Goal: Transaction & Acquisition: Purchase product/service

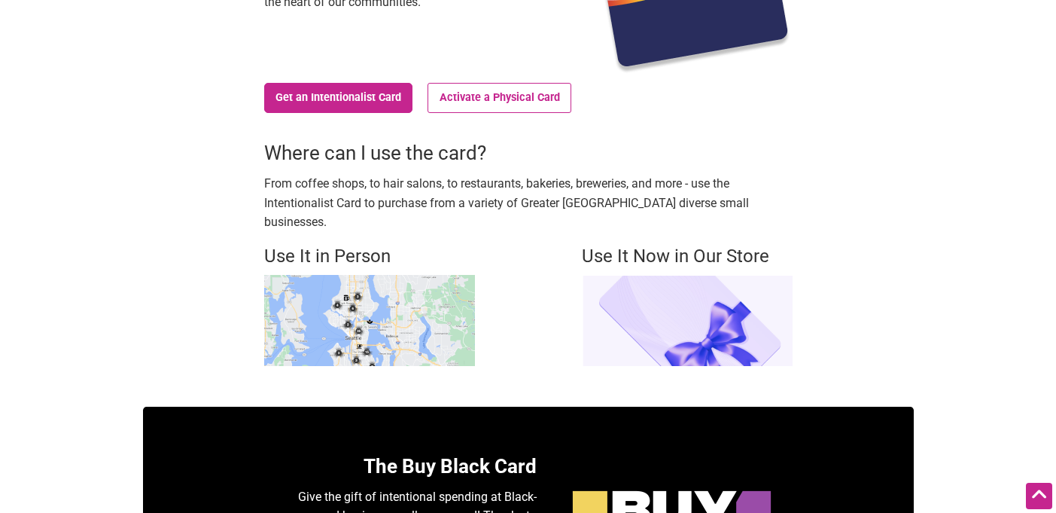
scroll to position [303, 0]
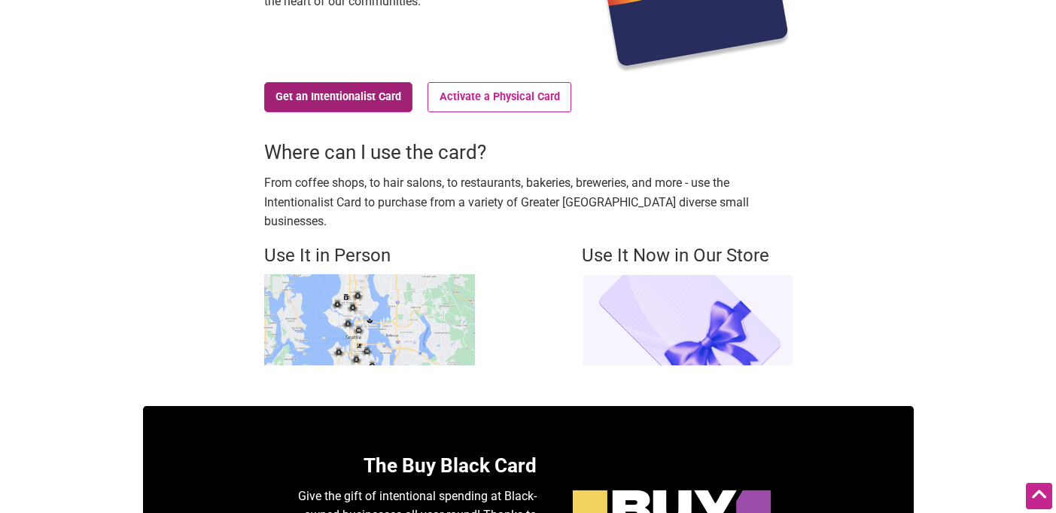
click at [334, 97] on link "Get an Intentionalist Card" at bounding box center [338, 97] width 149 height 30
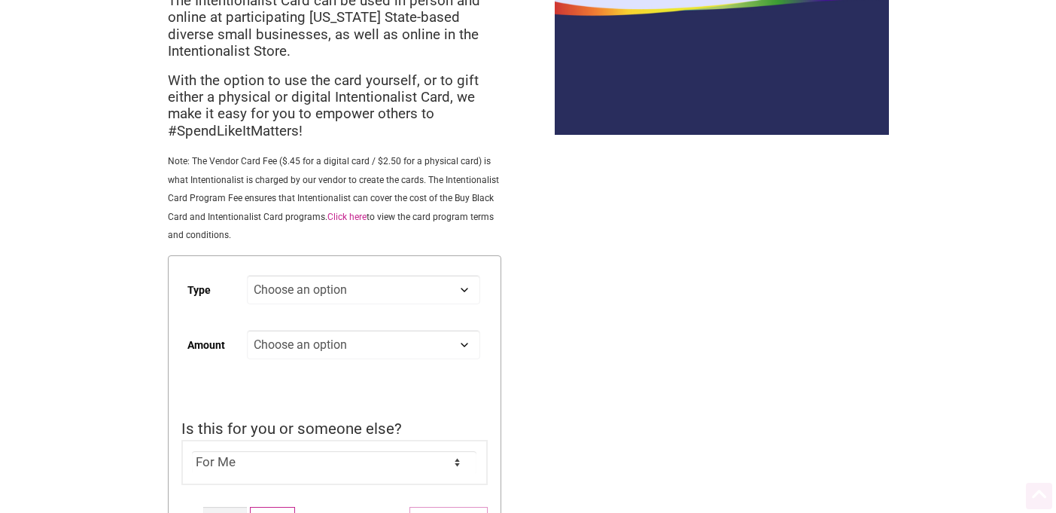
scroll to position [172, 0]
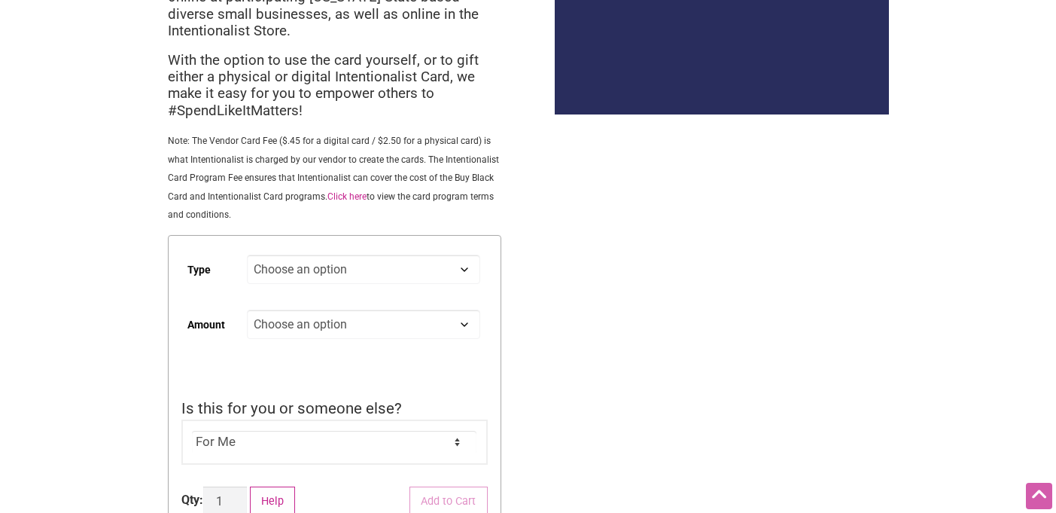
click at [320, 263] on select "Choose an option Digital Physical" at bounding box center [363, 268] width 233 height 29
select select "Physical"
click at [247, 256] on select "Choose an option Digital Physical" at bounding box center [363, 268] width 233 height 29
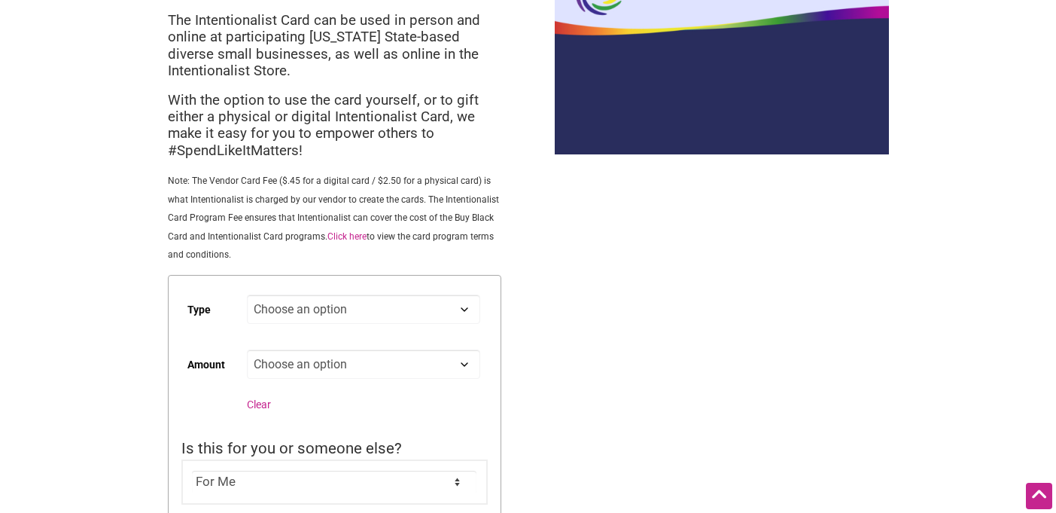
scroll to position [128, 0]
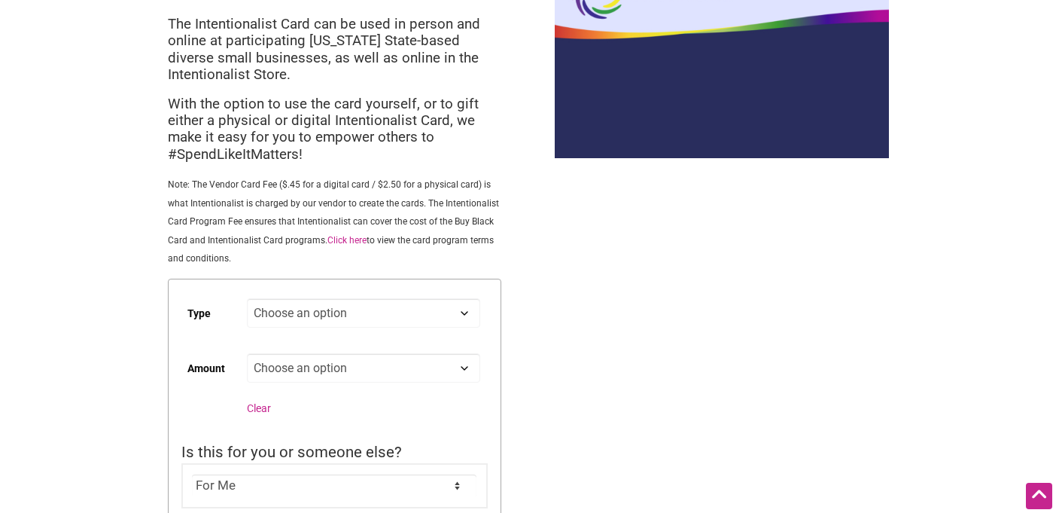
click at [276, 306] on select "Choose an option Digital Physical" at bounding box center [363, 312] width 233 height 29
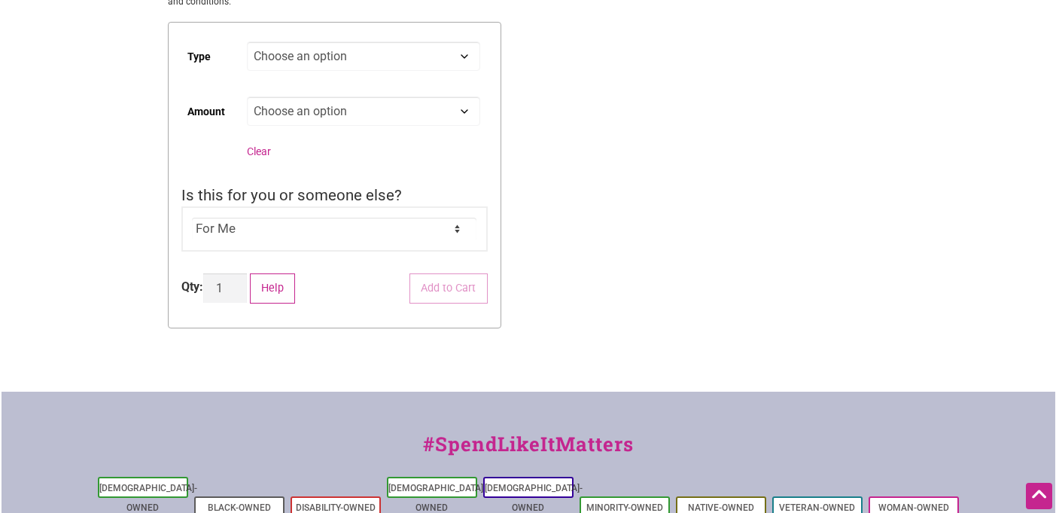
scroll to position [382, 0]
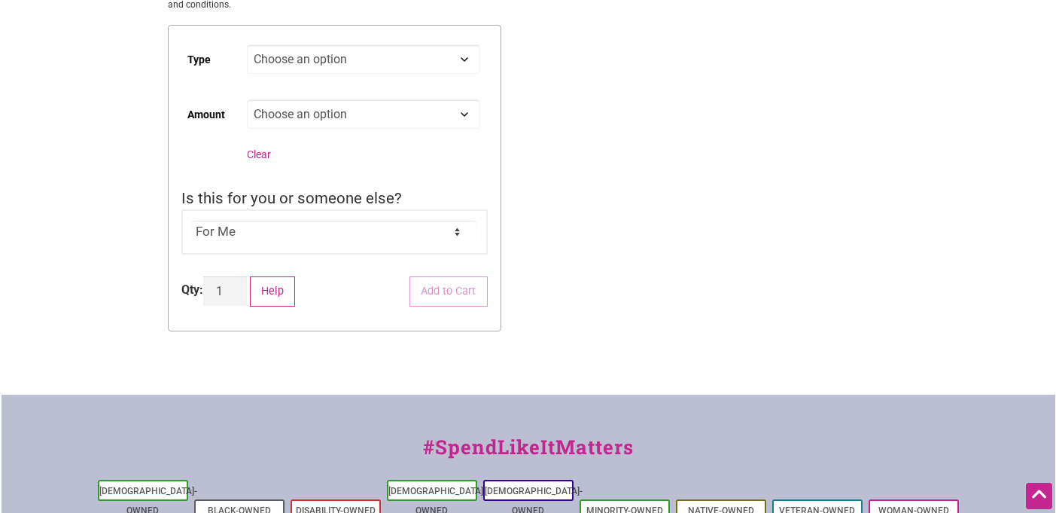
click at [306, 108] on select "Choose an option Custom 25 50 100 150 200 250" at bounding box center [363, 113] width 233 height 29
click at [247, 101] on select "Choose an option Custom 25 50 100 150 200 250" at bounding box center [363, 113] width 233 height 29
select select "25"
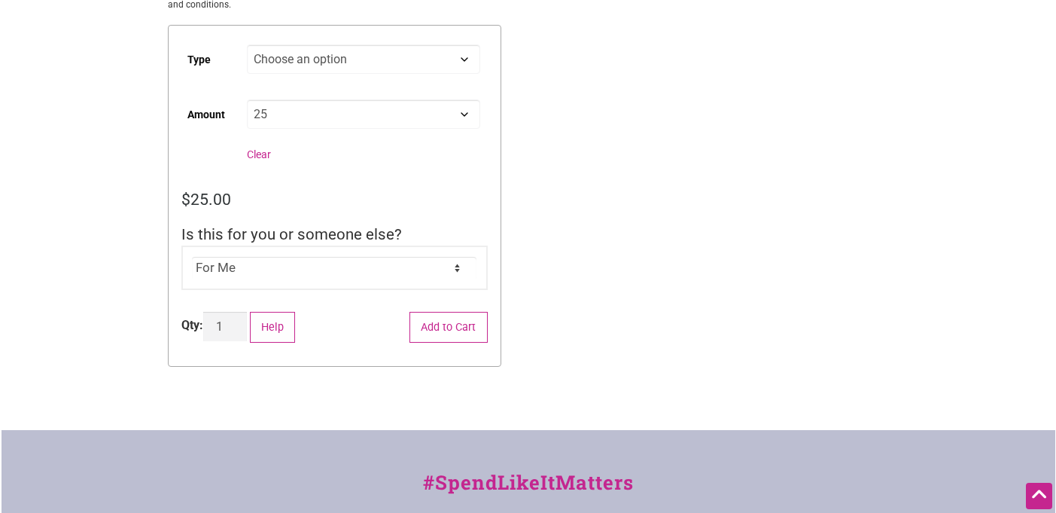
click at [282, 263] on select "For Me For Someone Else" at bounding box center [334, 268] width 285 height 23
select select "For Someone Else"
click at [192, 258] on select "For Me For Someone Else" at bounding box center [334, 268] width 285 height 23
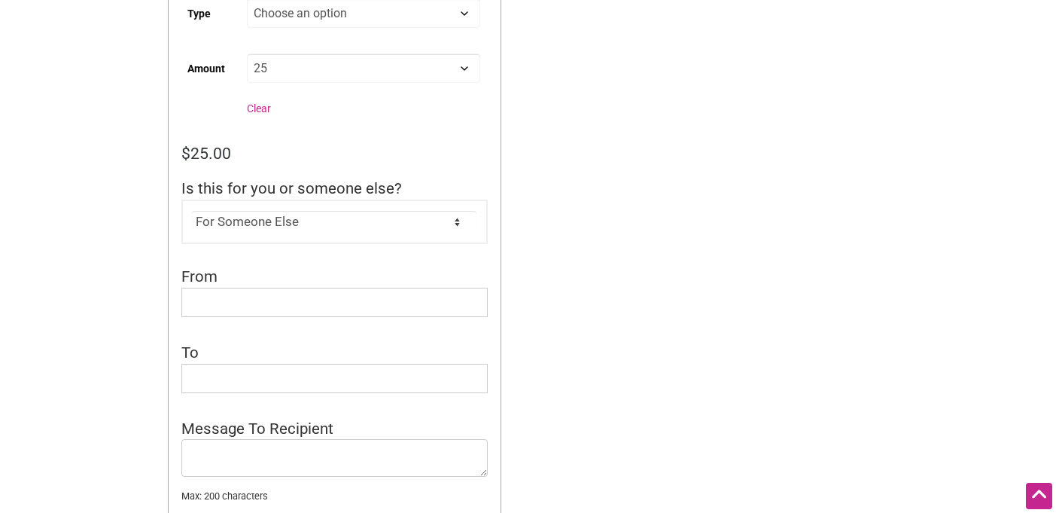
scroll to position [430, 0]
click at [276, 308] on input "From" at bounding box center [334, 299] width 306 height 29
type input "[PERSON_NAME]"
click at [262, 376] on input "To" at bounding box center [334, 375] width 306 height 29
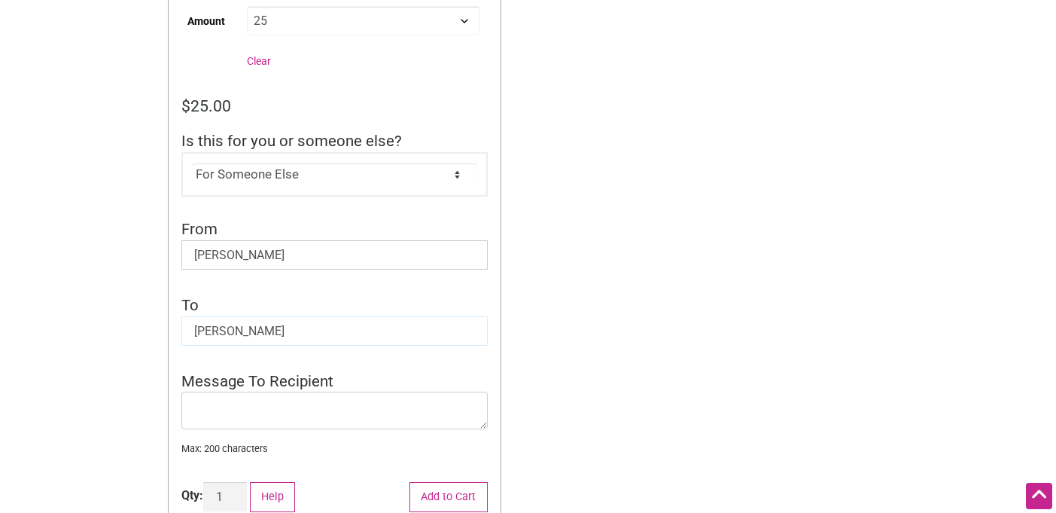
scroll to position [548, 0]
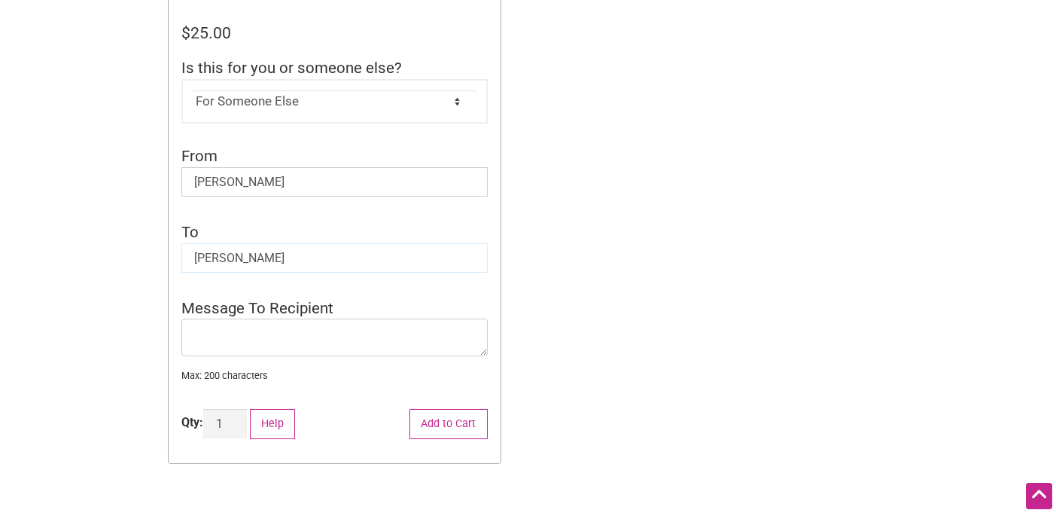
type input "[PERSON_NAME]"
click at [282, 337] on textarea "Message To Recipient" at bounding box center [334, 337] width 306 height 38
type textarea "I"
type textarea "Y"
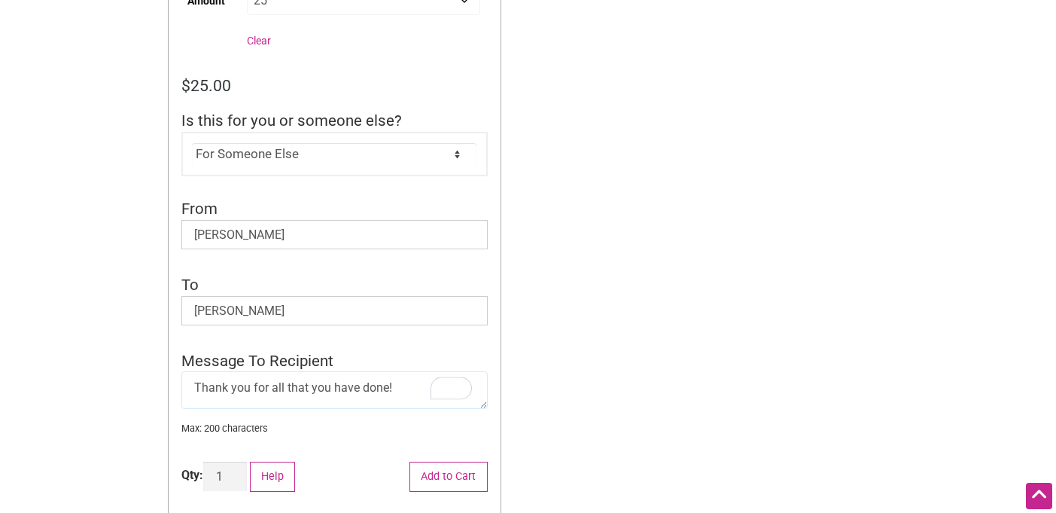
scroll to position [525, 0]
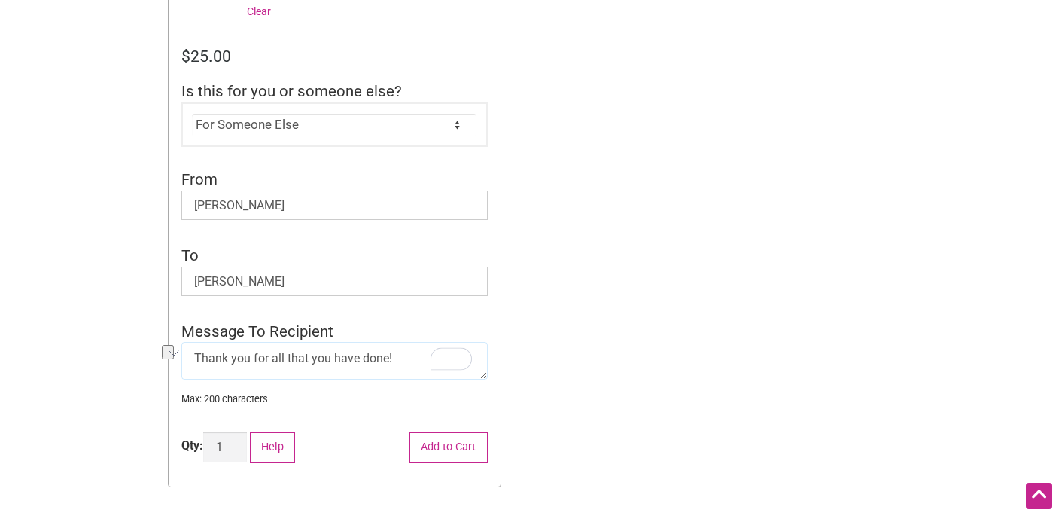
drag, startPoint x: 398, startPoint y: 358, endPoint x: 272, endPoint y: 358, distance: 126.5
click at [272, 358] on textarea "Thank you for all that you have done!" at bounding box center [334, 361] width 306 height 38
type textarea "Thank you for everything!"
click at [468, 440] on button "Add to Cart" at bounding box center [449, 447] width 78 height 31
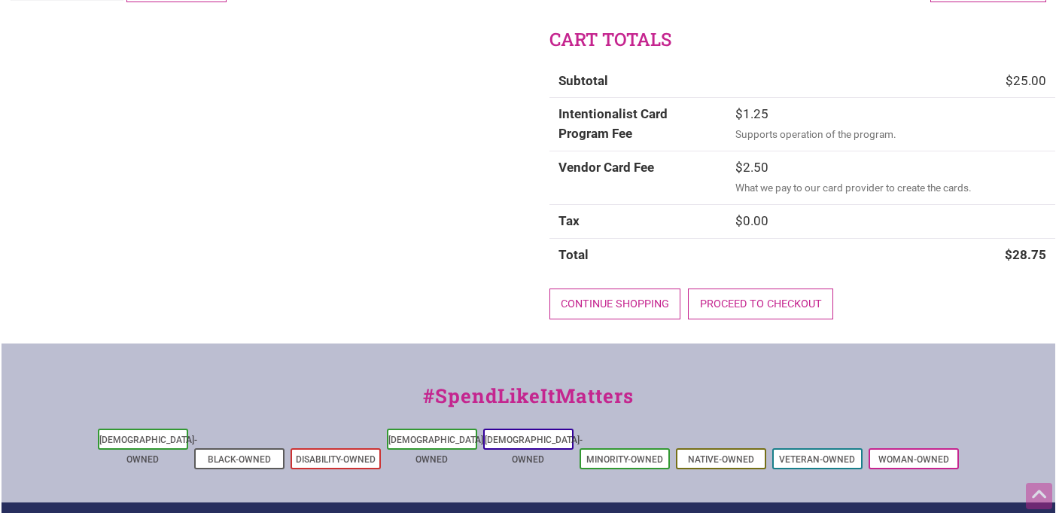
scroll to position [407, 0]
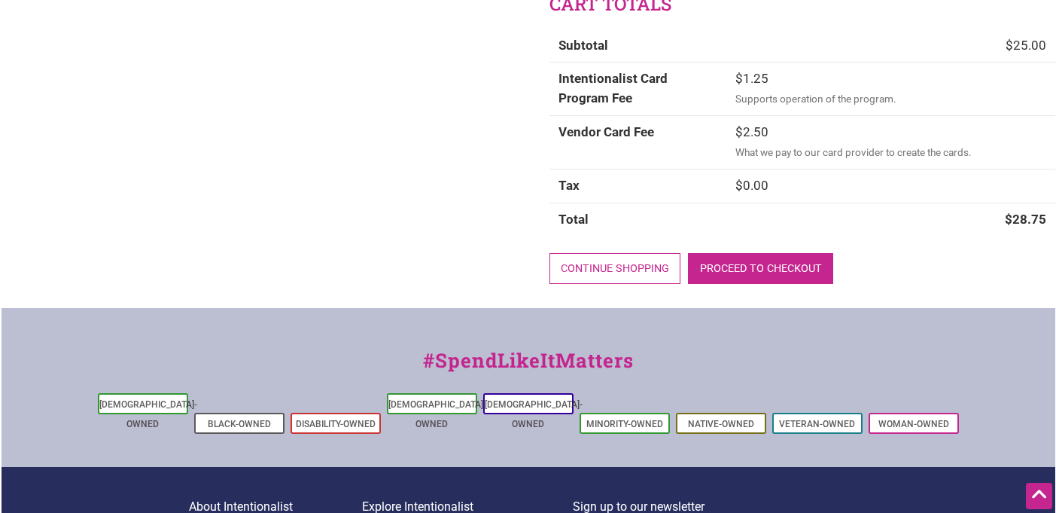
click at [787, 279] on link "Proceed to checkout" at bounding box center [760, 268] width 145 height 31
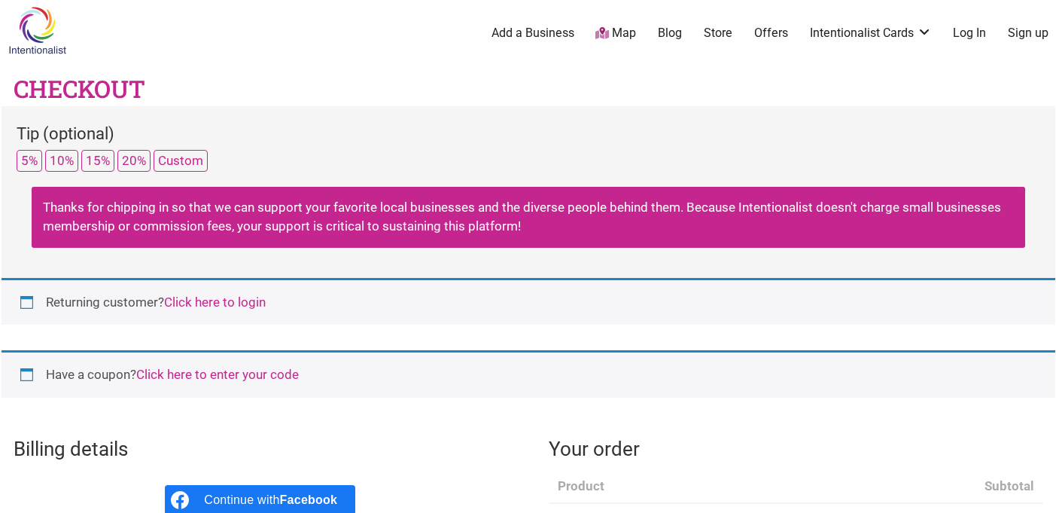
select select "WA"
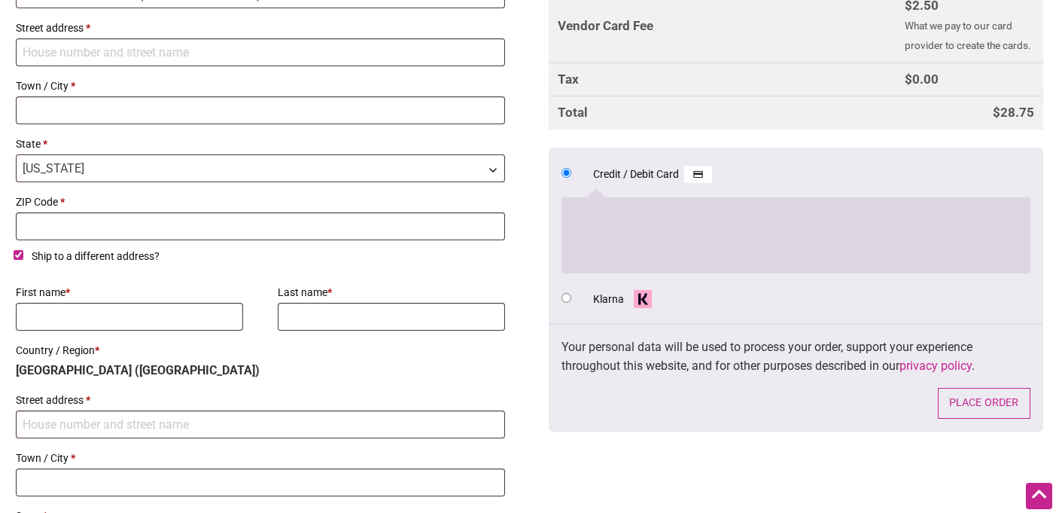
scroll to position [758, 0]
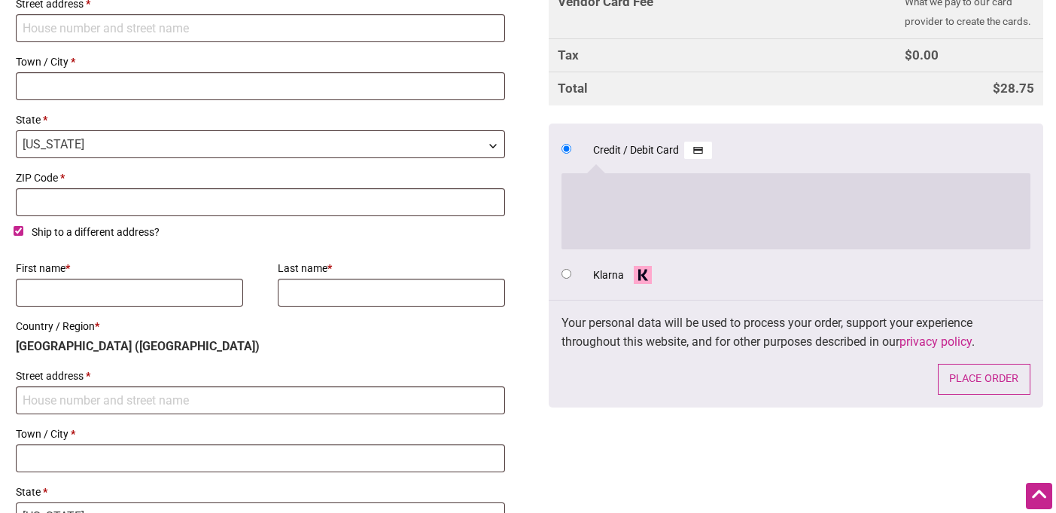
click at [19, 233] on input "Ship to a different address?" at bounding box center [19, 231] width 10 height 10
checkbox input "false"
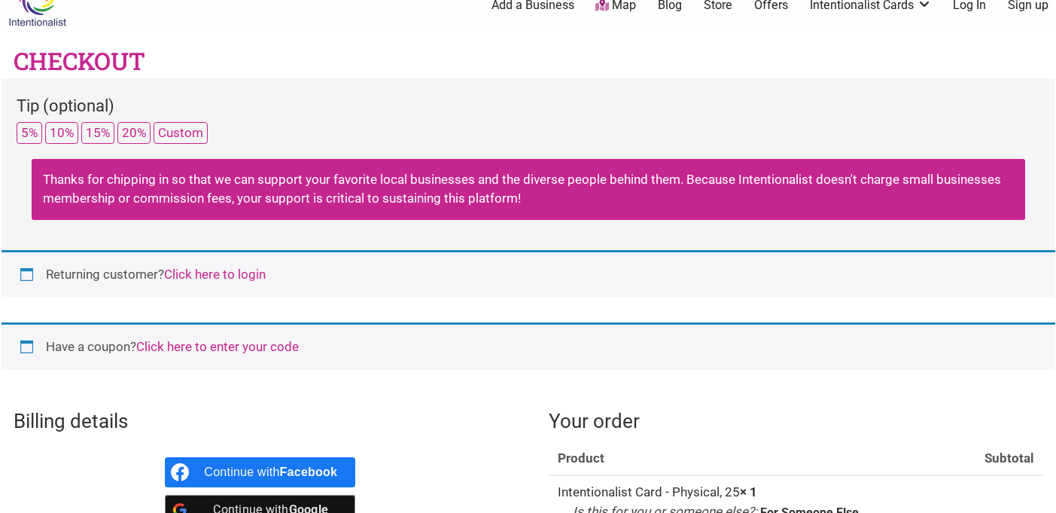
scroll to position [23, 0]
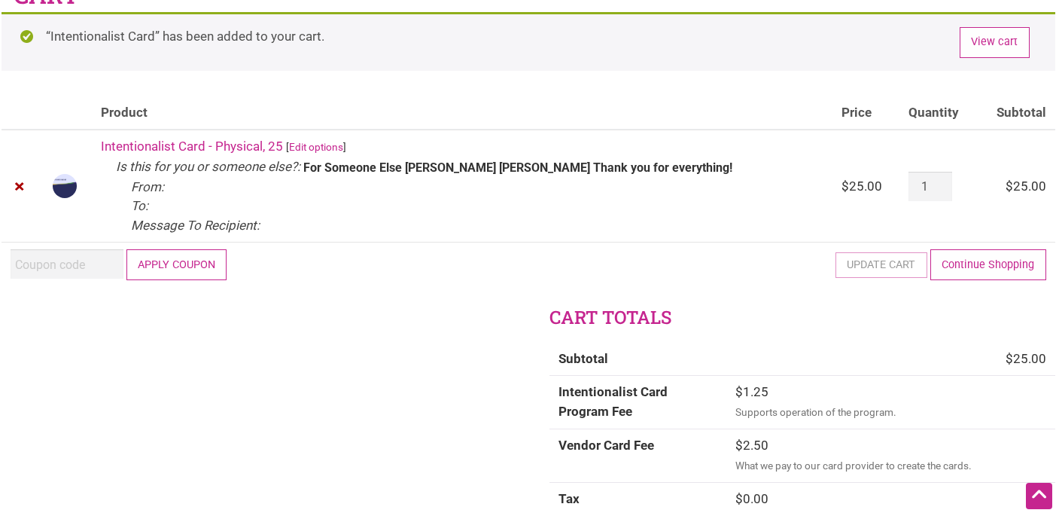
scroll to position [2, 0]
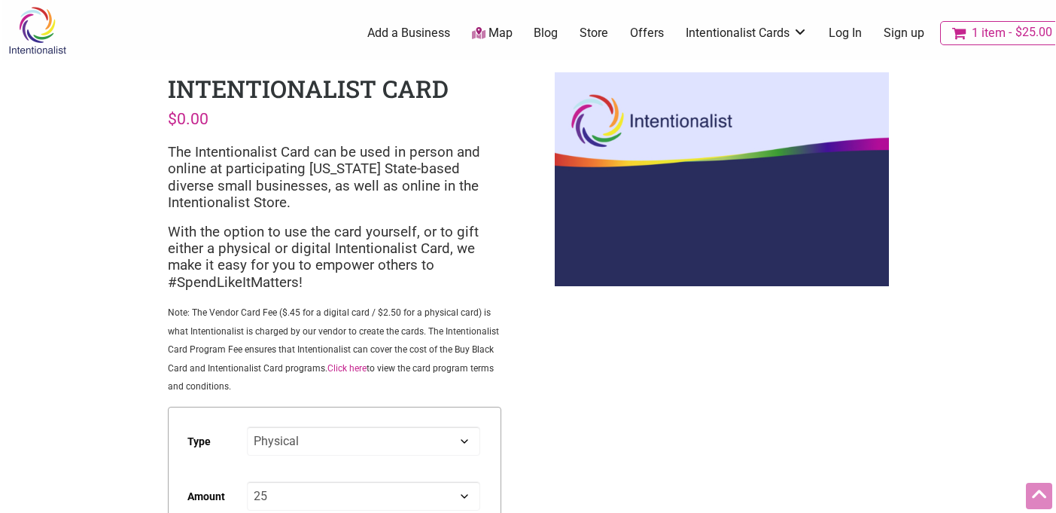
select select "Physical"
select select "25"
select select "For Someone Else"
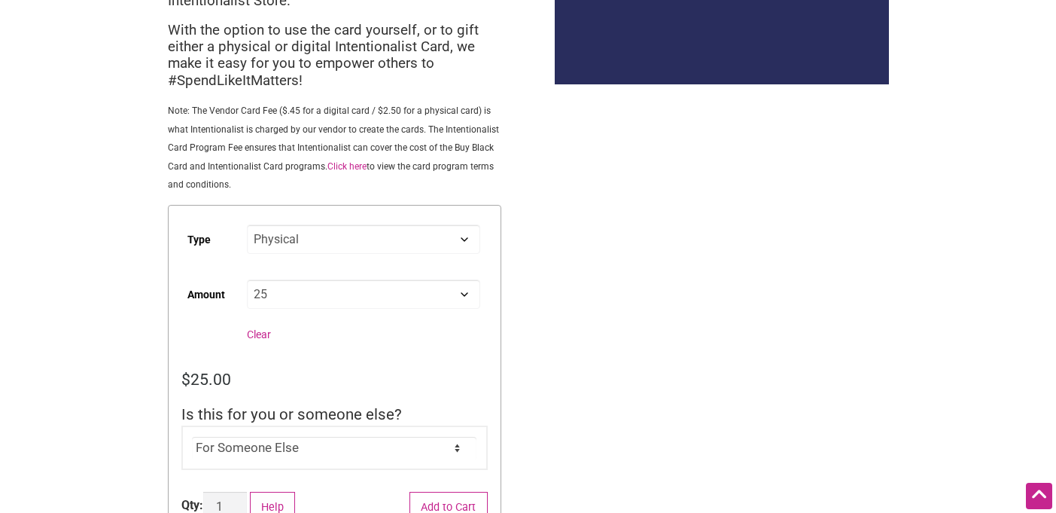
scroll to position [209, 0]
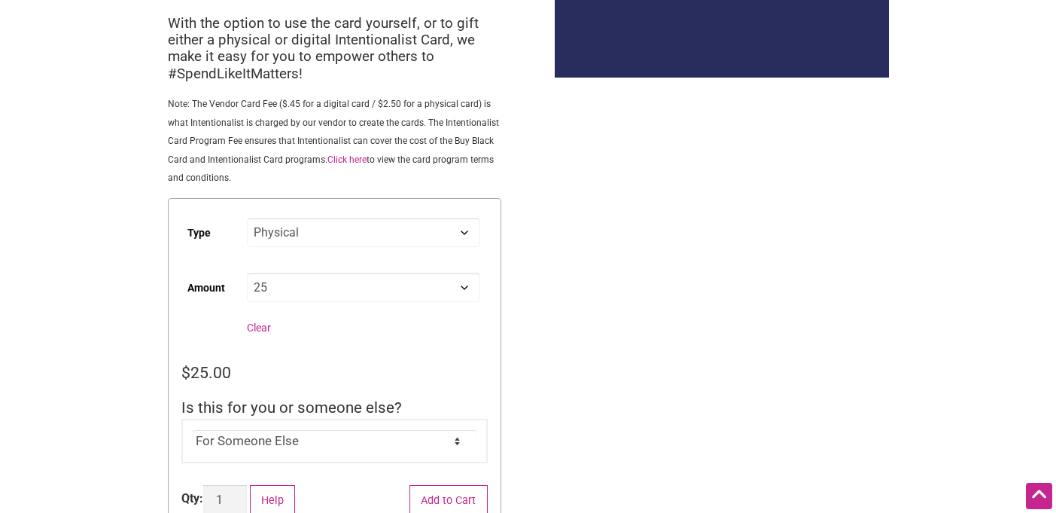
click at [318, 236] on select "Choose an option Digital Physical" at bounding box center [363, 232] width 233 height 29
click at [247, 219] on select "Choose an option Digital Physical" at bounding box center [363, 232] width 233 height 29
select select "Digital"
select select "25"
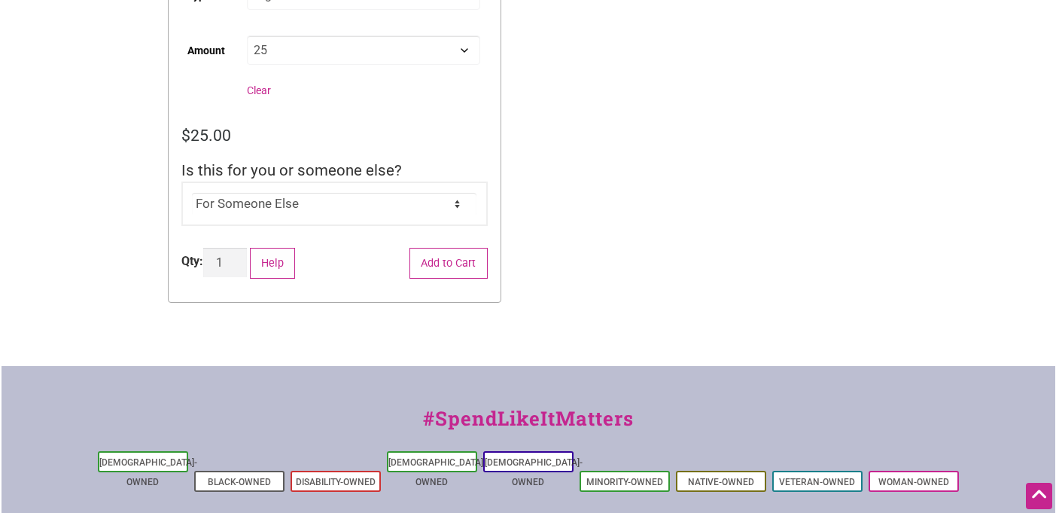
scroll to position [427, 0]
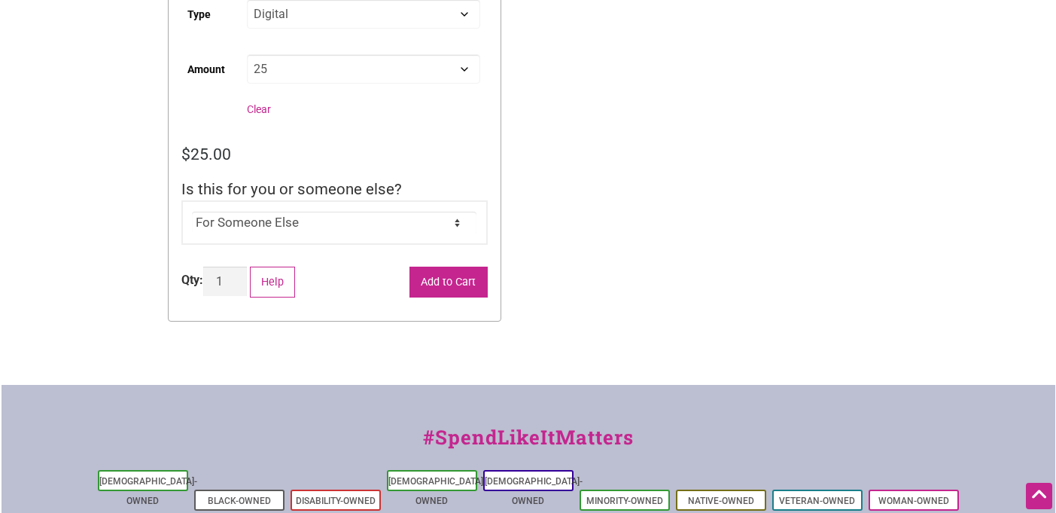
click at [463, 295] on button "Add to Cart" at bounding box center [449, 282] width 78 height 31
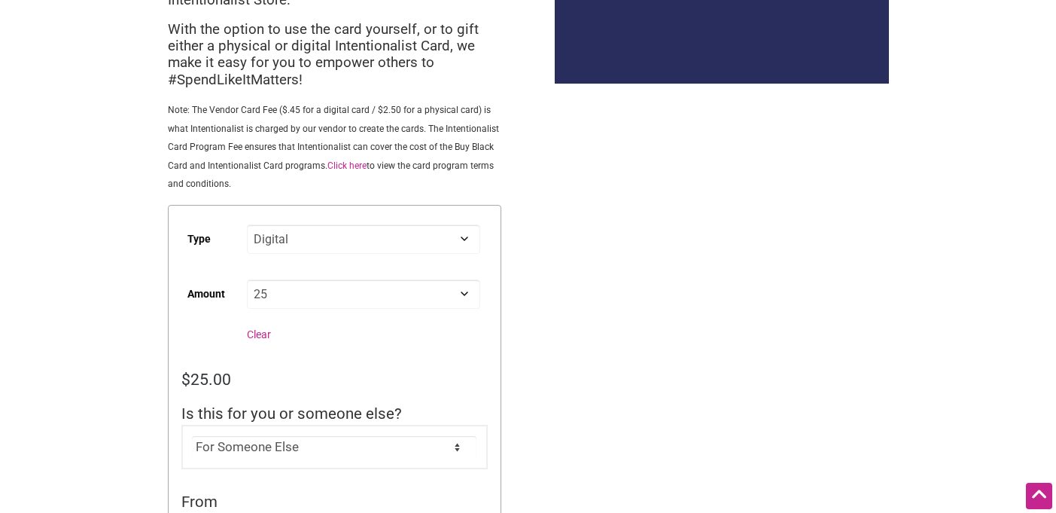
scroll to position [374, 0]
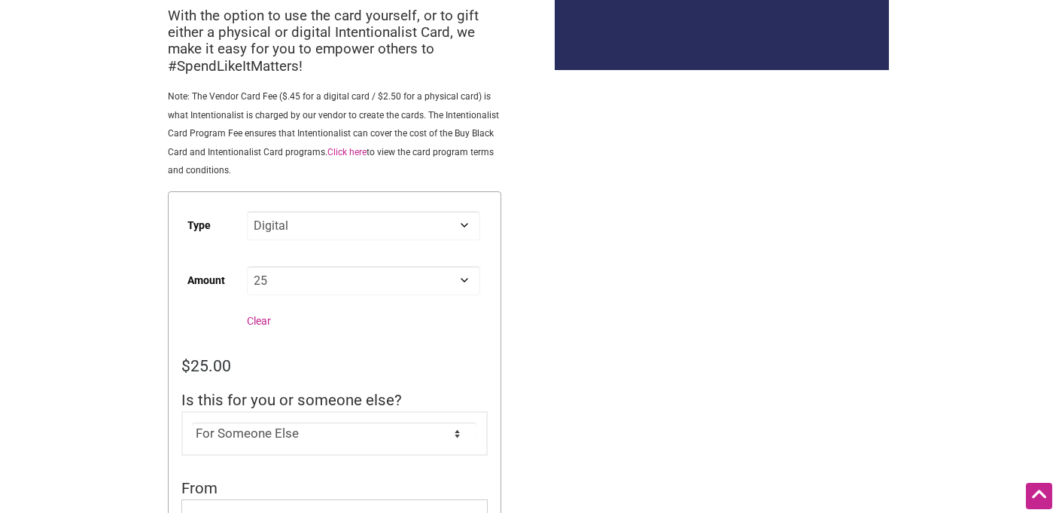
click at [461, 284] on select "Choose an option Custom 25 50 100 150 200 250 500" at bounding box center [363, 280] width 233 height 29
click at [277, 282] on select "Choose an option Custom 25 50 100 150 200 250 500" at bounding box center [363, 280] width 233 height 29
click at [247, 267] on select "Choose an option Custom 25 50 100 150 200 250 500" at bounding box center [363, 280] width 233 height 29
select select "Custom"
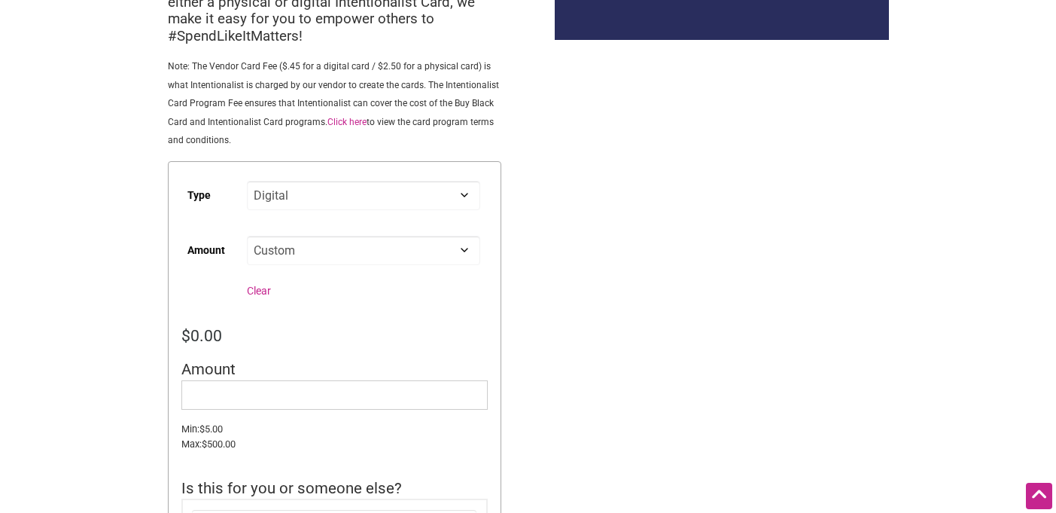
scroll to position [407, 0]
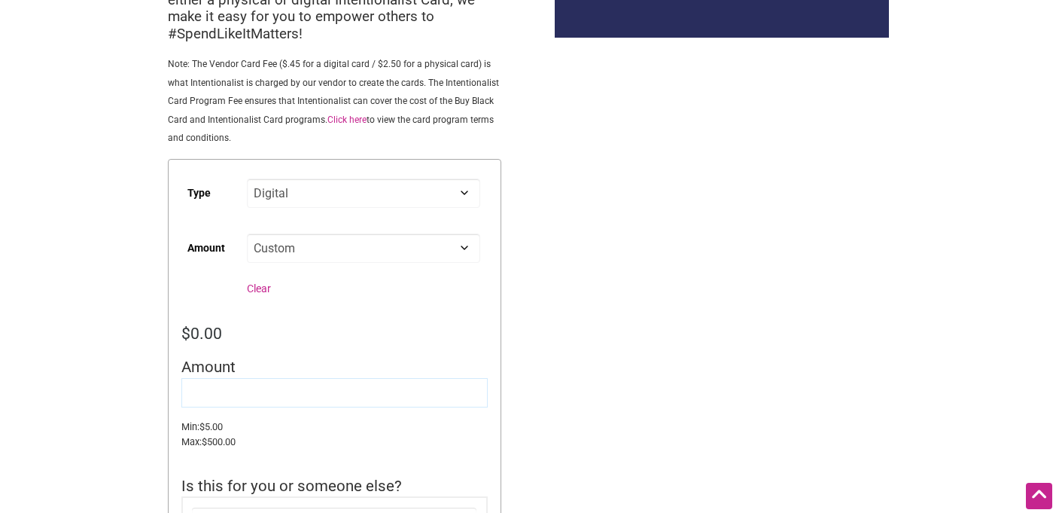
click at [230, 391] on input "Amount" at bounding box center [334, 392] width 306 height 29
type input "35"
click at [559, 353] on div "Intentionalist Spend like it matters 2 Add a Business Map Blog Store Offers Int…" at bounding box center [529, 495] width 1054 height 1805
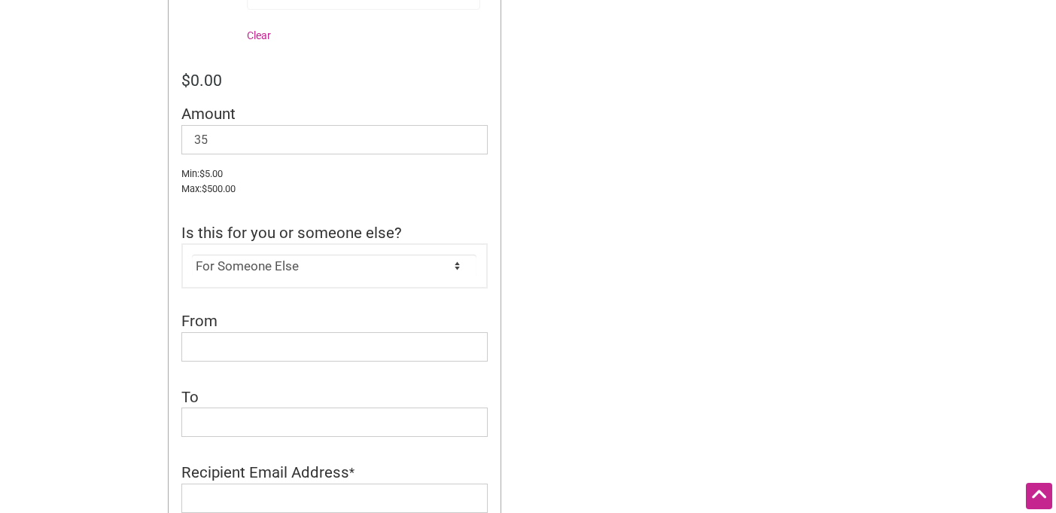
scroll to position [662, 0]
click at [349, 344] on input "From" at bounding box center [334, 344] width 306 height 29
type input "[PERSON_NAME]"
click at [215, 417] on input "To" at bounding box center [334, 419] width 306 height 29
type input "[PERSON_NAME]"
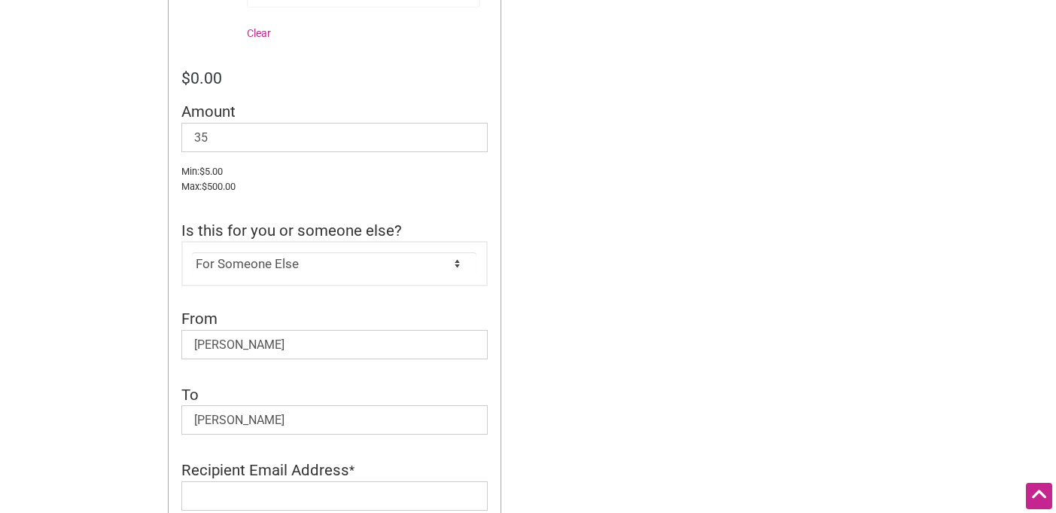
click at [640, 367] on div "Intentionalist Spend like it matters 2 Add a Business Map Blog Store Offers Int…" at bounding box center [529, 240] width 1054 height 1805
